Goal: Task Accomplishment & Management: Use online tool/utility

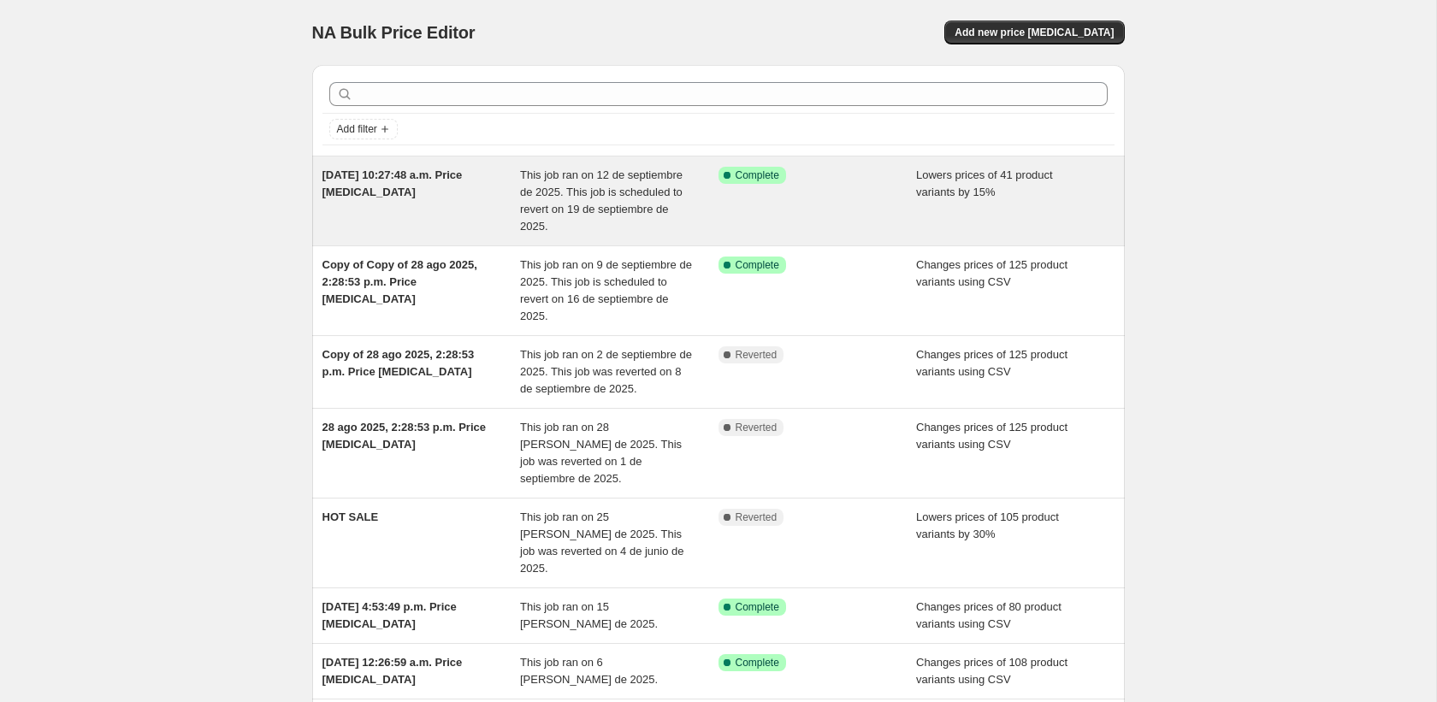
click at [594, 194] on span "This job ran on 12 de septiembre de 2025. This job is scheduled to revert on 19…" at bounding box center [601, 201] width 163 height 64
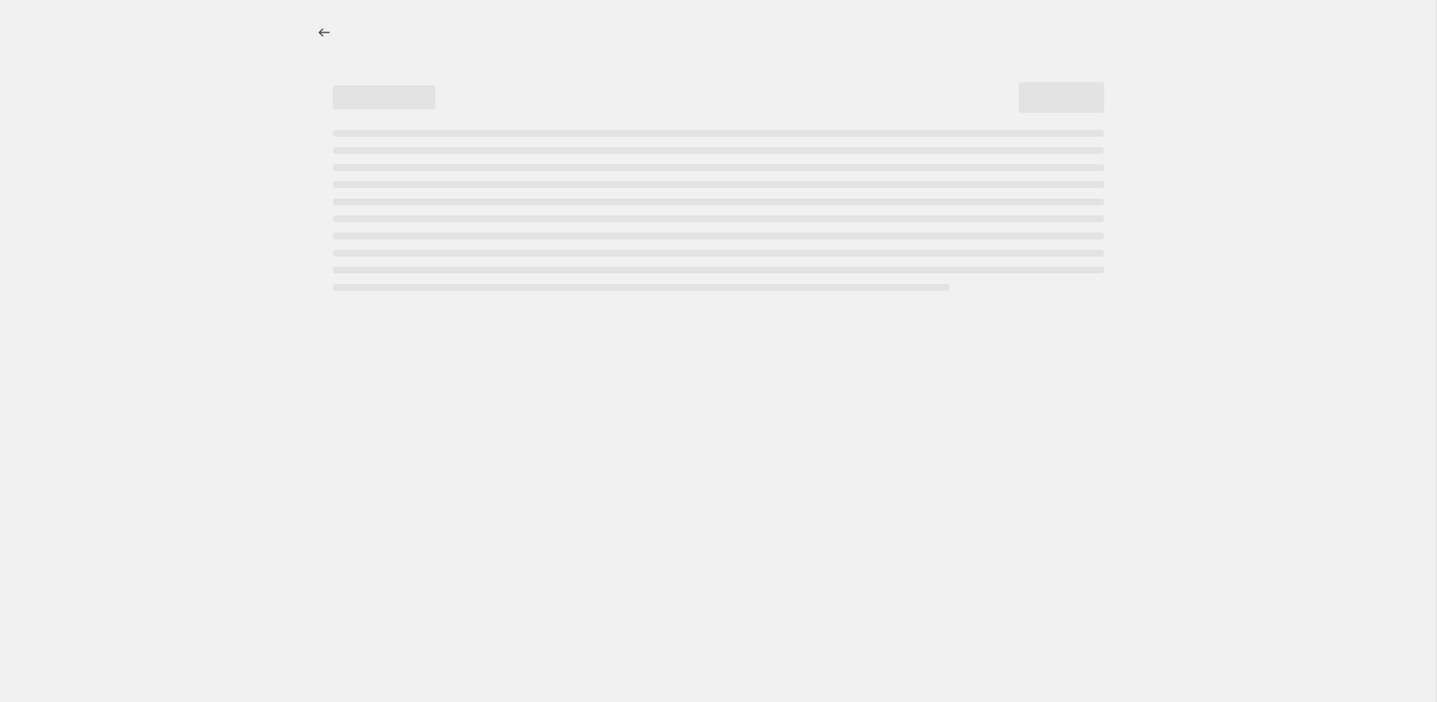
select select "percentage"
select select "collection"
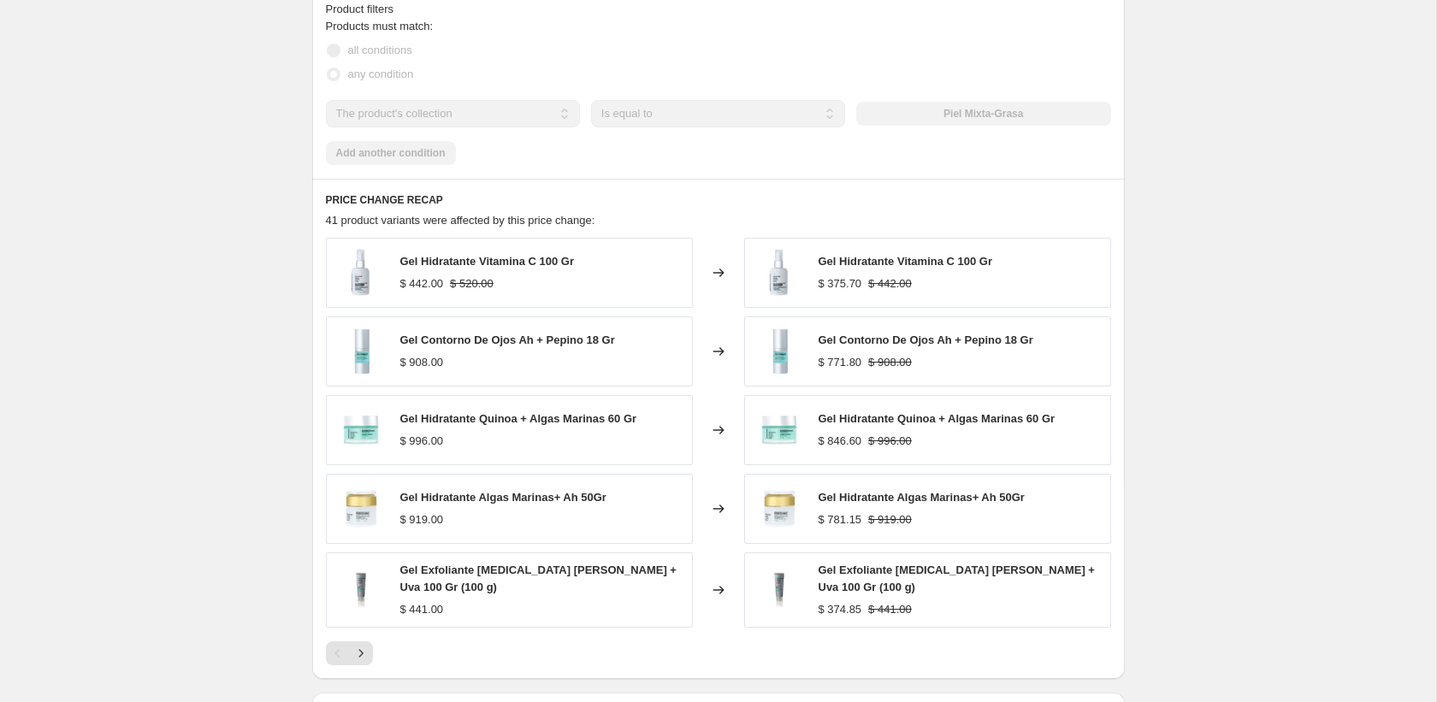
scroll to position [1285, 0]
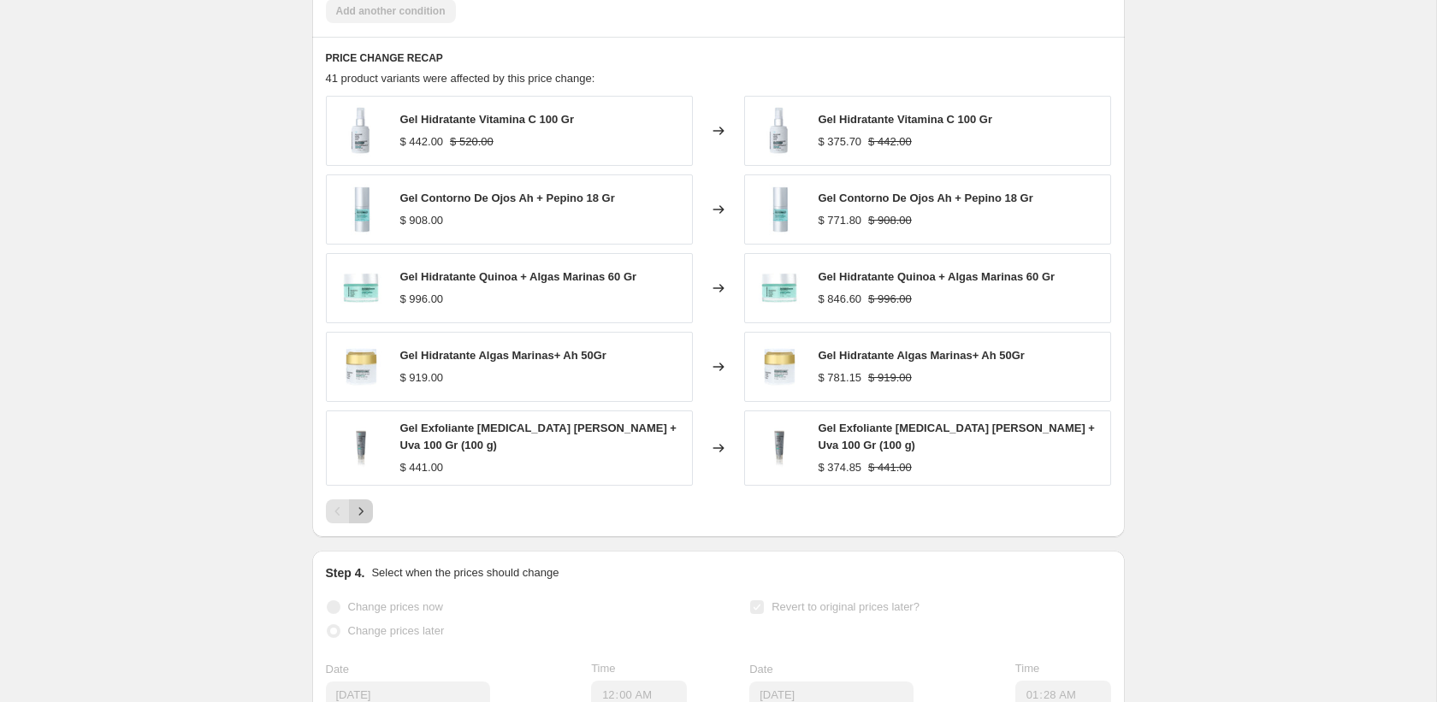
click at [368, 514] on icon "Next" at bounding box center [360, 511] width 17 height 17
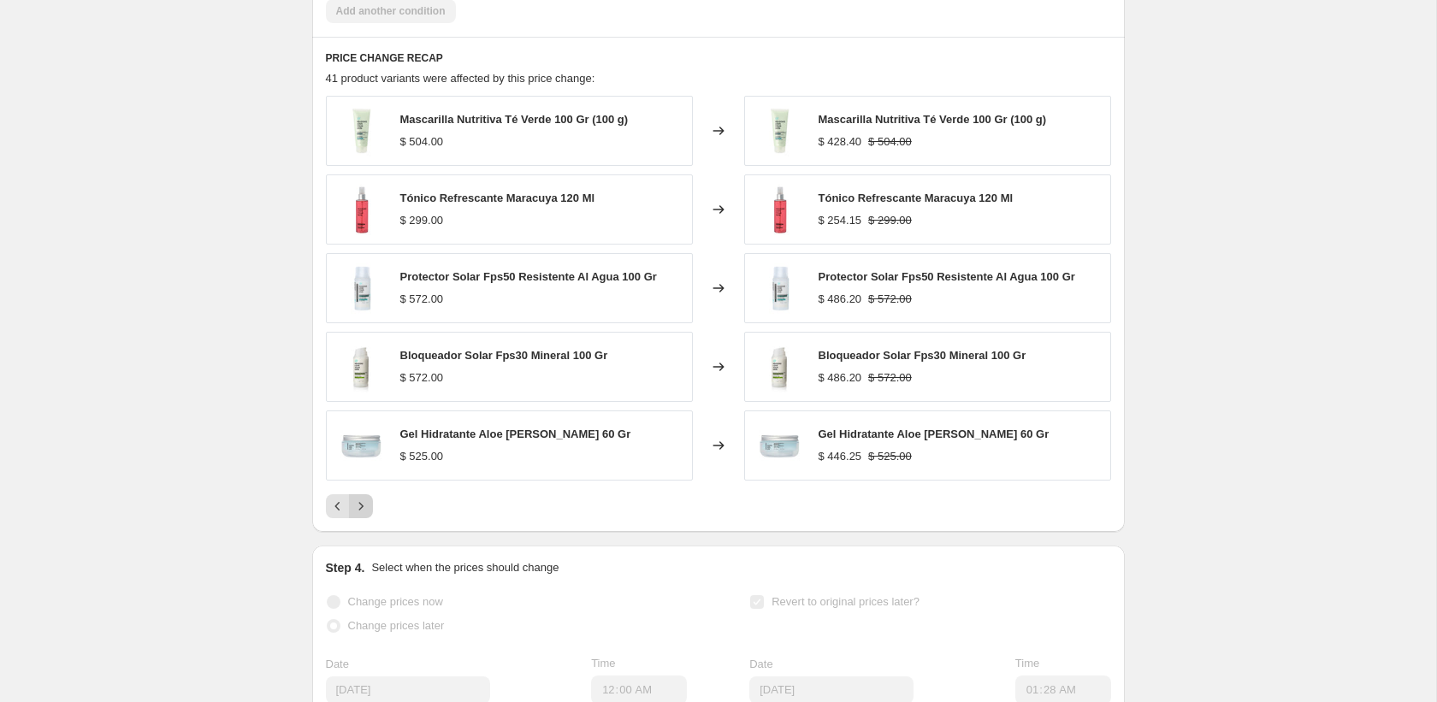
click at [369, 515] on button "Next" at bounding box center [361, 506] width 24 height 24
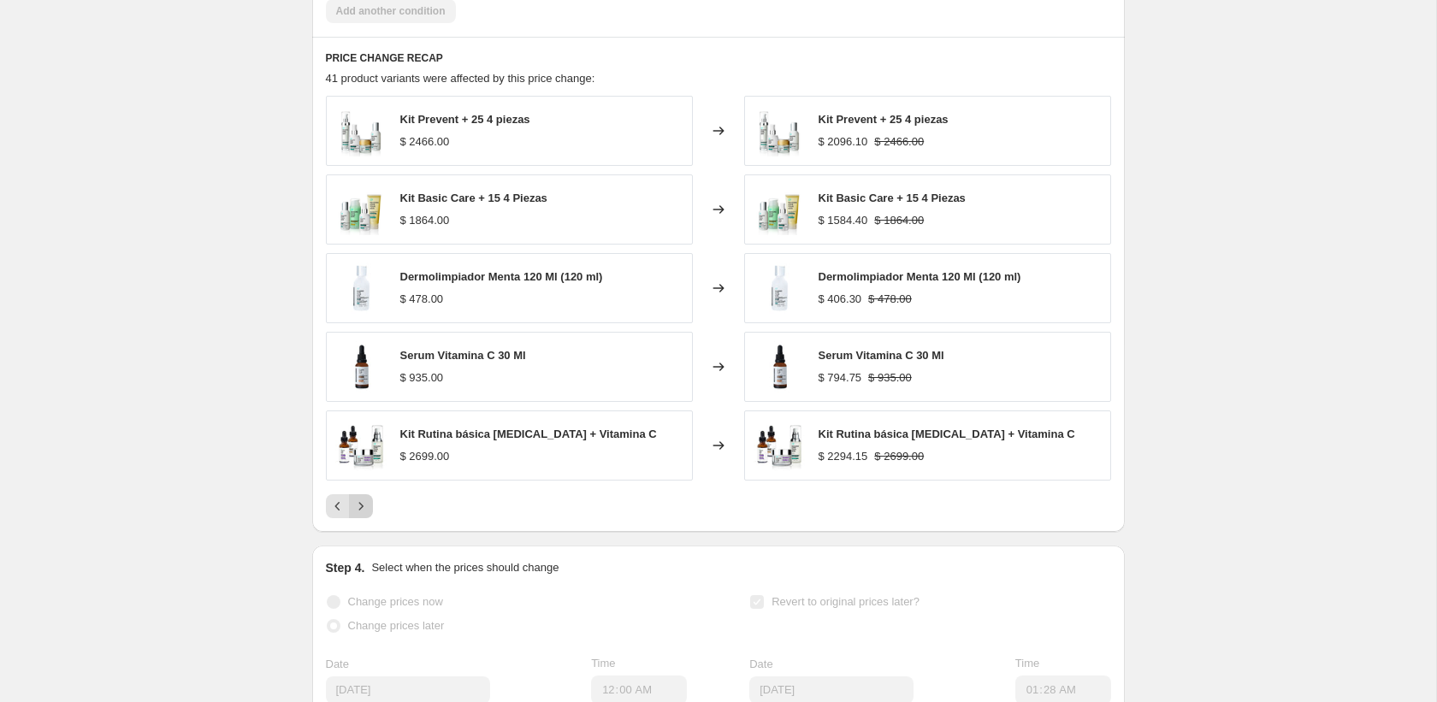
click at [369, 515] on button "Next" at bounding box center [361, 506] width 24 height 24
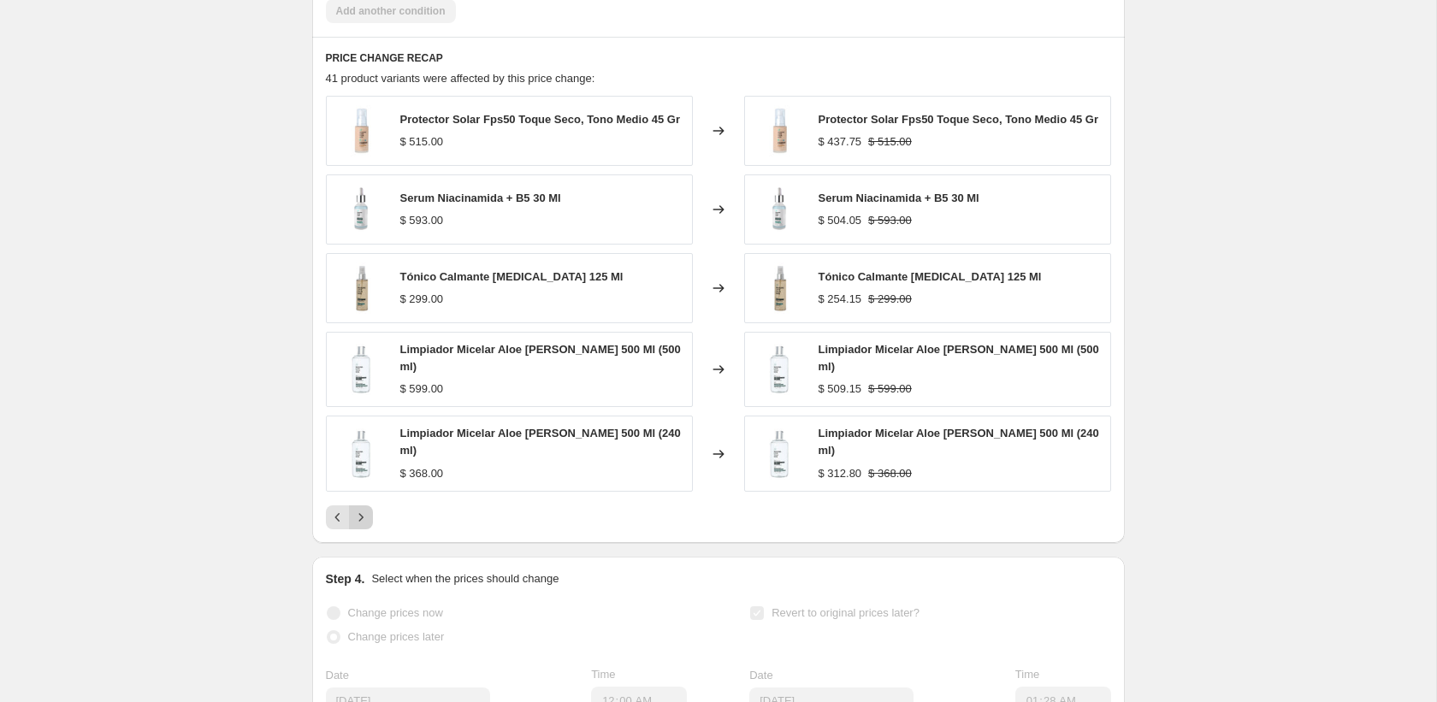
scroll to position [1640, 0]
